Goal: Find specific page/section: Find specific page/section

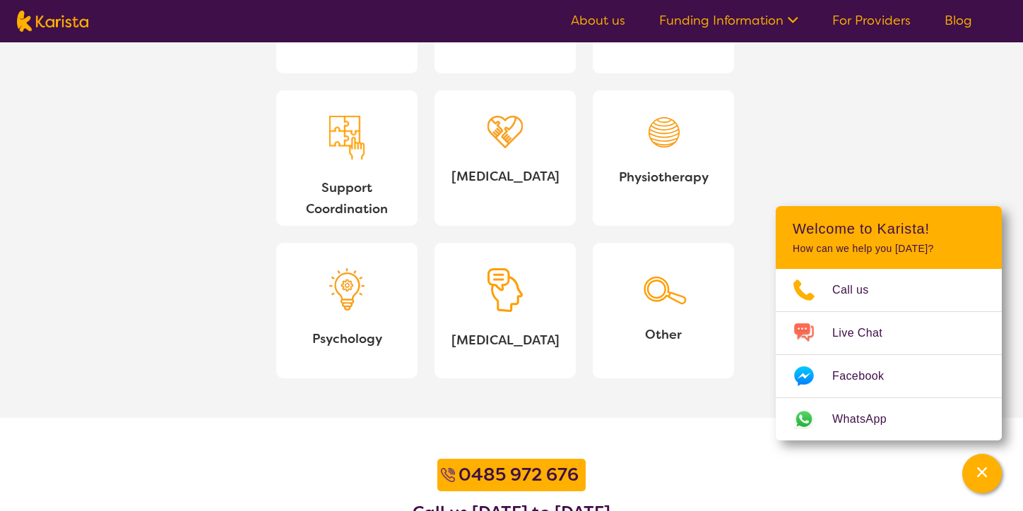
scroll to position [1443, 0]
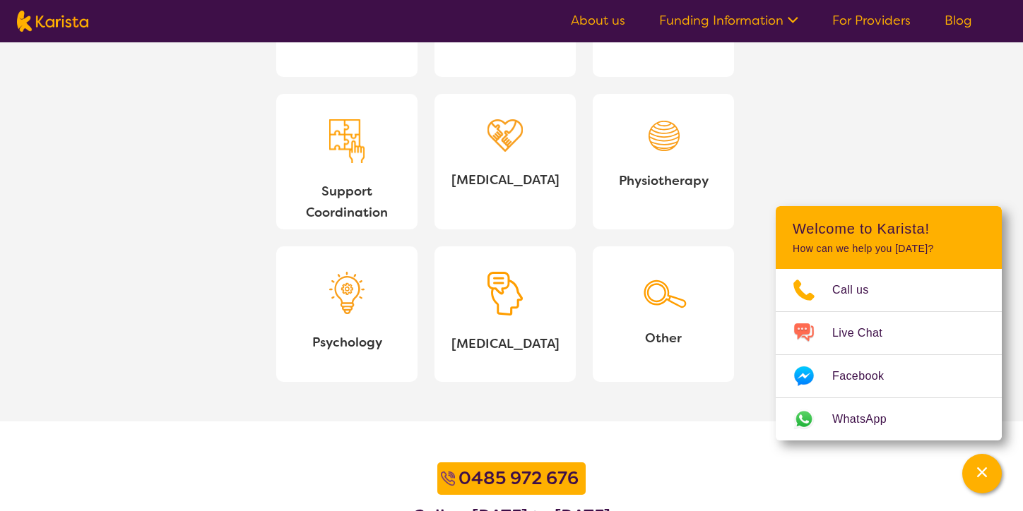
click at [656, 167] on link "Physiotherapy" at bounding box center [663, 162] width 141 height 136
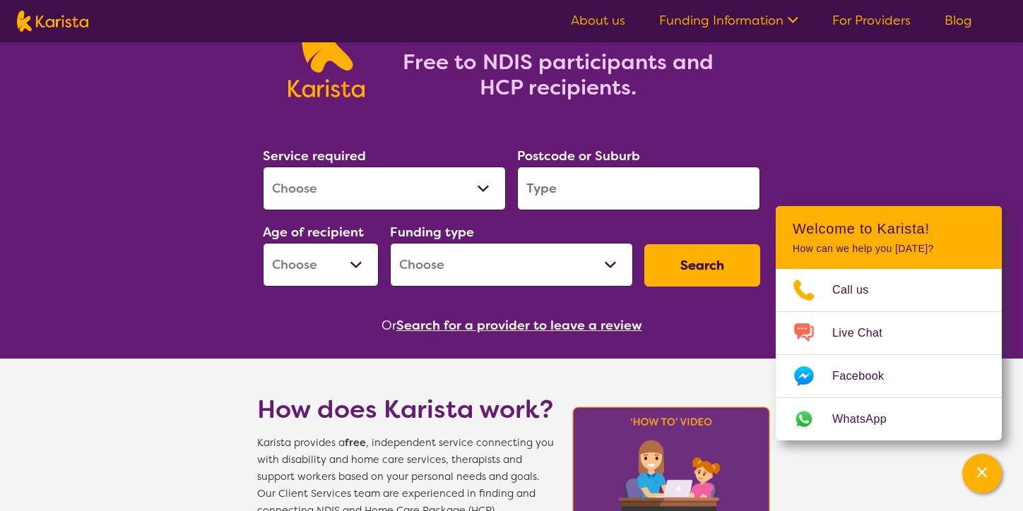
scroll to position [0, 0]
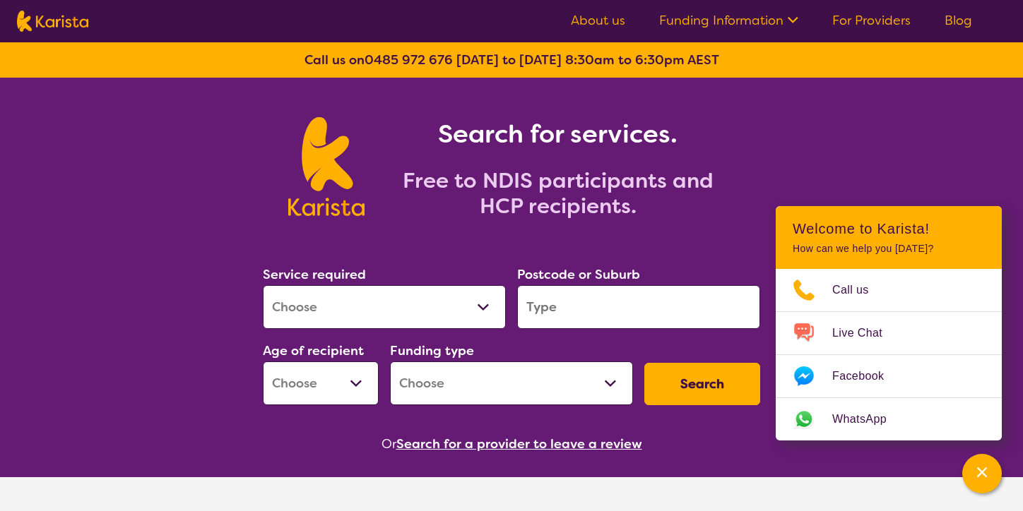
click at [432, 445] on button "Search for a provider to leave a review" at bounding box center [519, 444] width 246 height 21
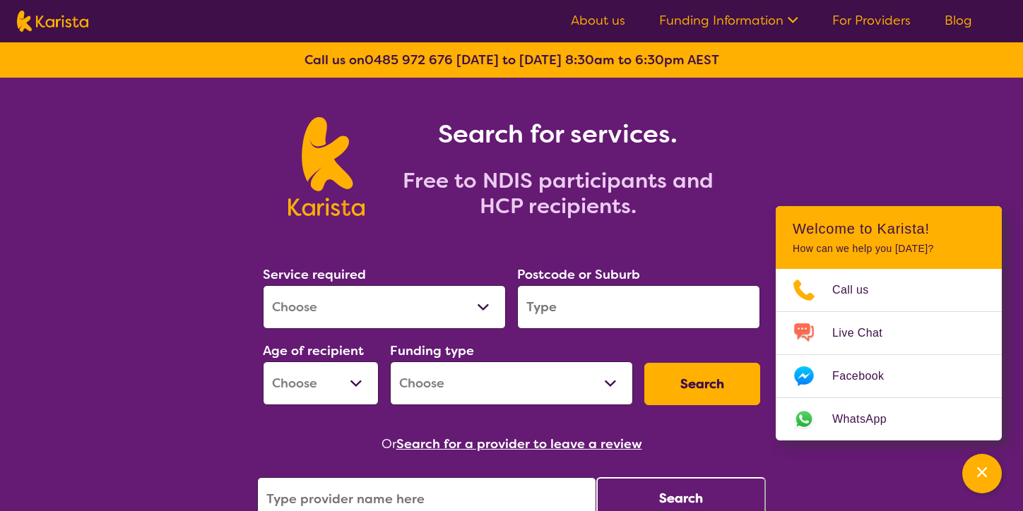
click at [875, 21] on link "For Providers" at bounding box center [871, 20] width 78 height 17
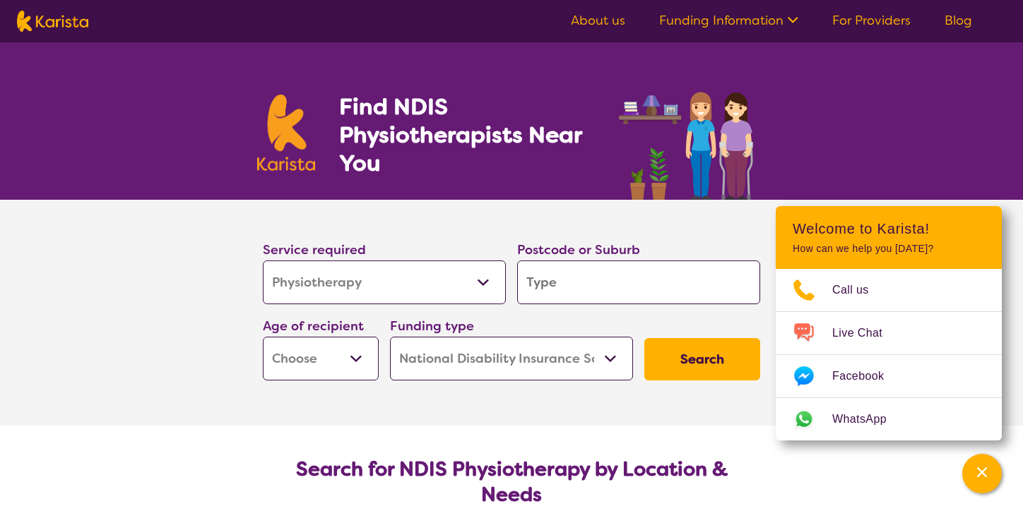
select select "Physiotherapy"
select select "NDIS"
select select "Physiotherapy"
select select "NDIS"
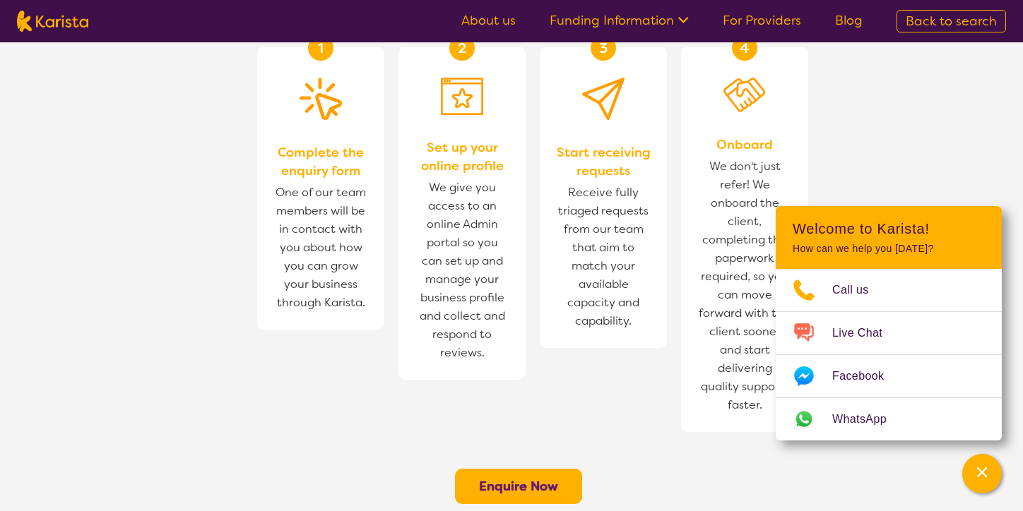
scroll to position [908, 0]
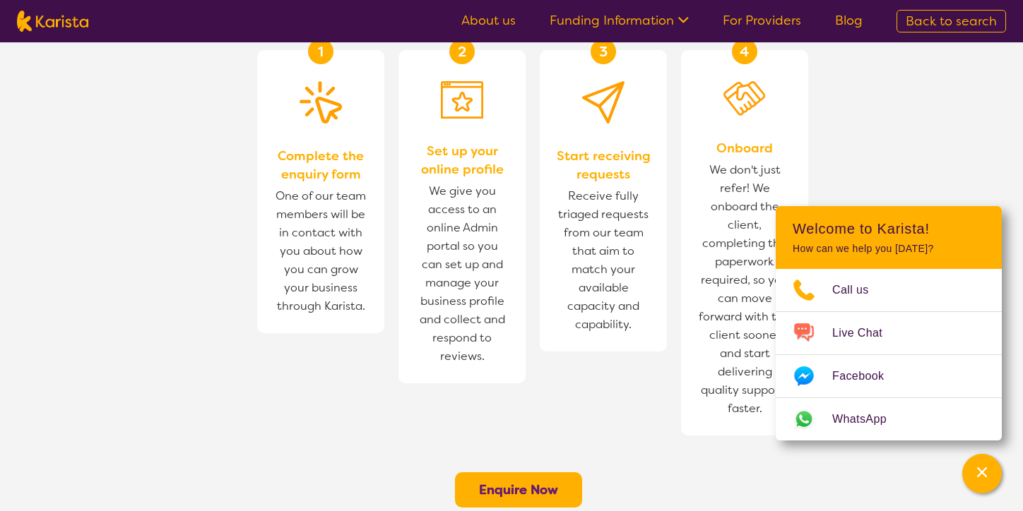
click at [915, 168] on section "How does Karista work for Providers? 1 Complete the enquiry form One of our tea…" at bounding box center [511, 217] width 1023 height 623
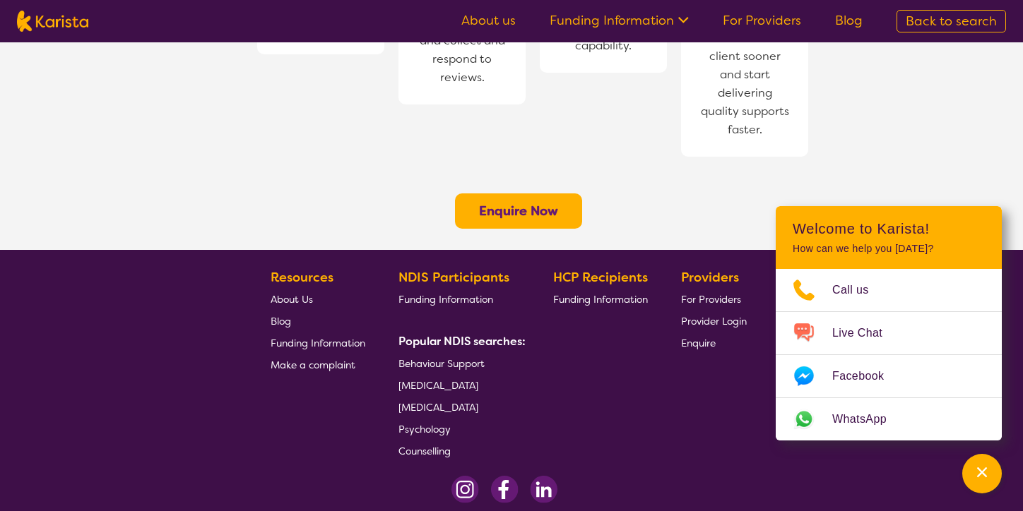
scroll to position [1188, 0]
